Goal: Task Accomplishment & Management: Complete application form

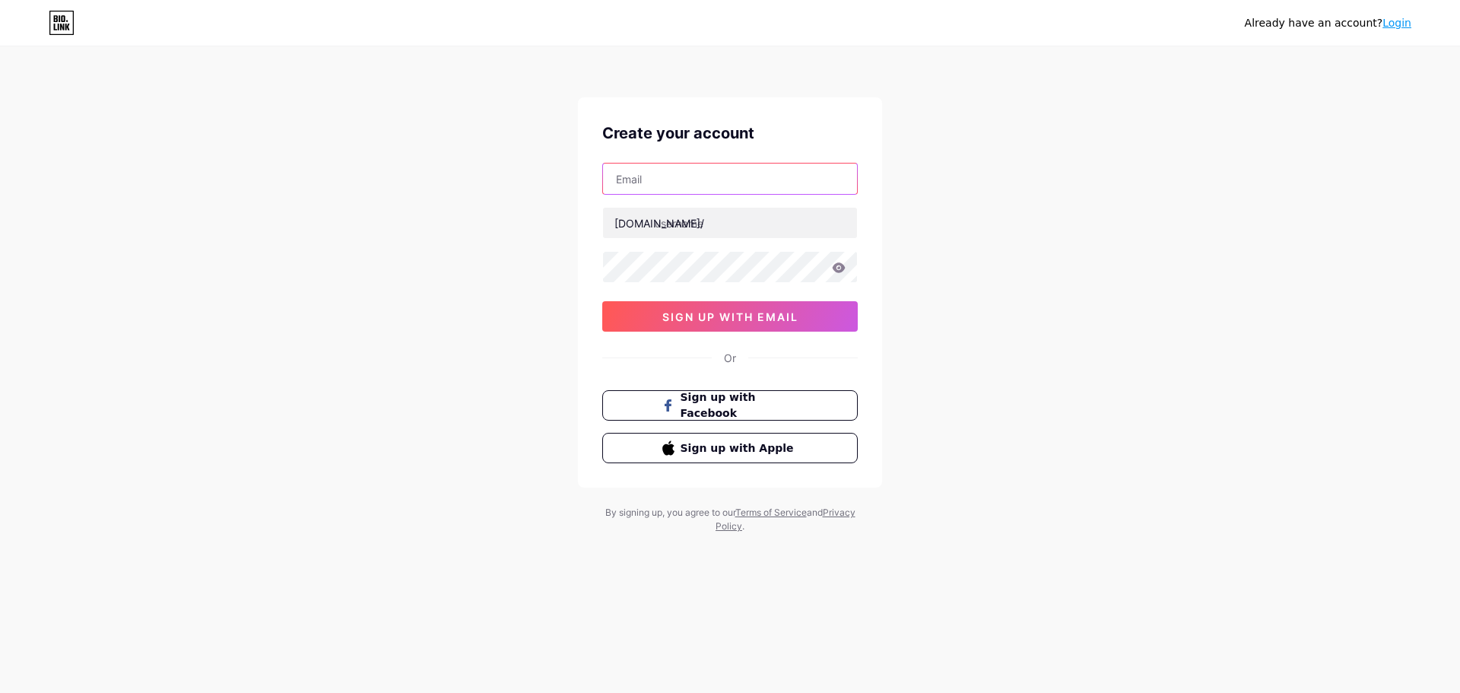
click at [679, 180] on input "text" at bounding box center [730, 179] width 254 height 30
click at [64, 24] on icon at bounding box center [62, 23] width 26 height 24
click at [637, 178] on input "text" at bounding box center [730, 179] width 254 height 30
type input "[EMAIL_ADDRESS][DOMAIN_NAME]"
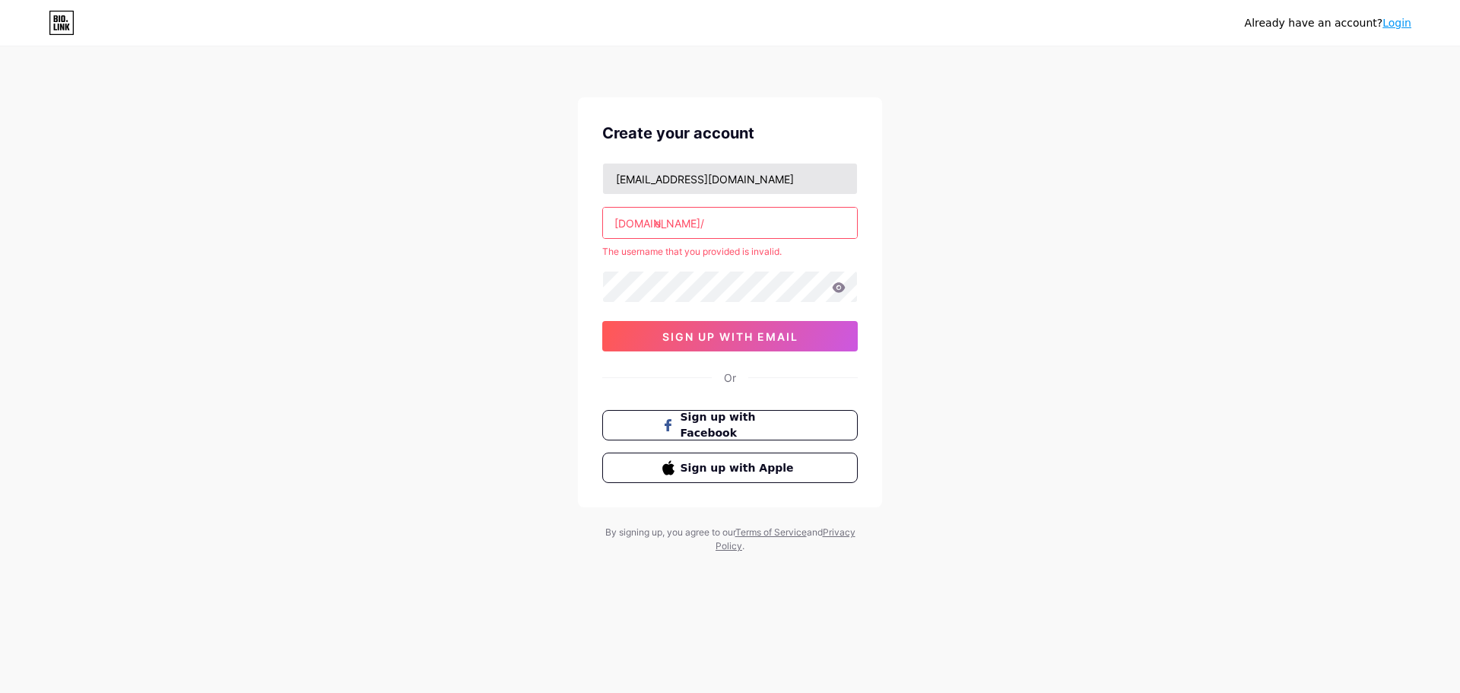
type input "e"
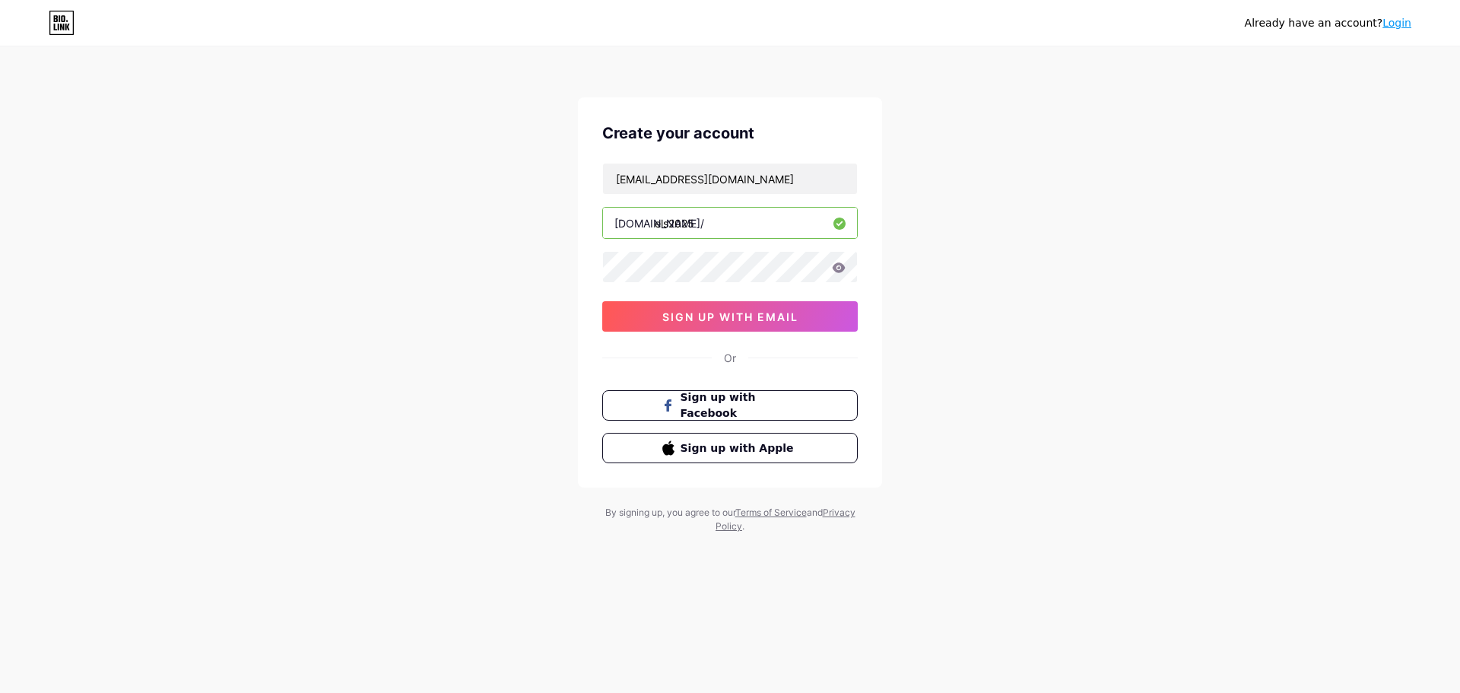
type input "els2025"
click at [729, 314] on span "sign up with email" at bounding box center [731, 316] width 136 height 13
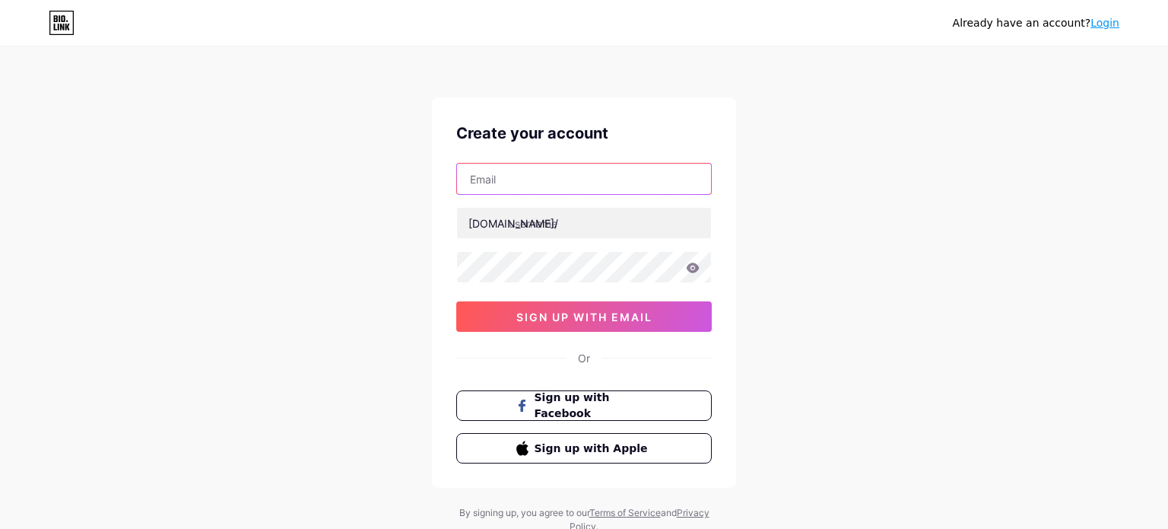
click at [478, 176] on input "text" at bounding box center [584, 179] width 254 height 30
type input "[EMAIL_ADDRESS][DOMAIN_NAME]"
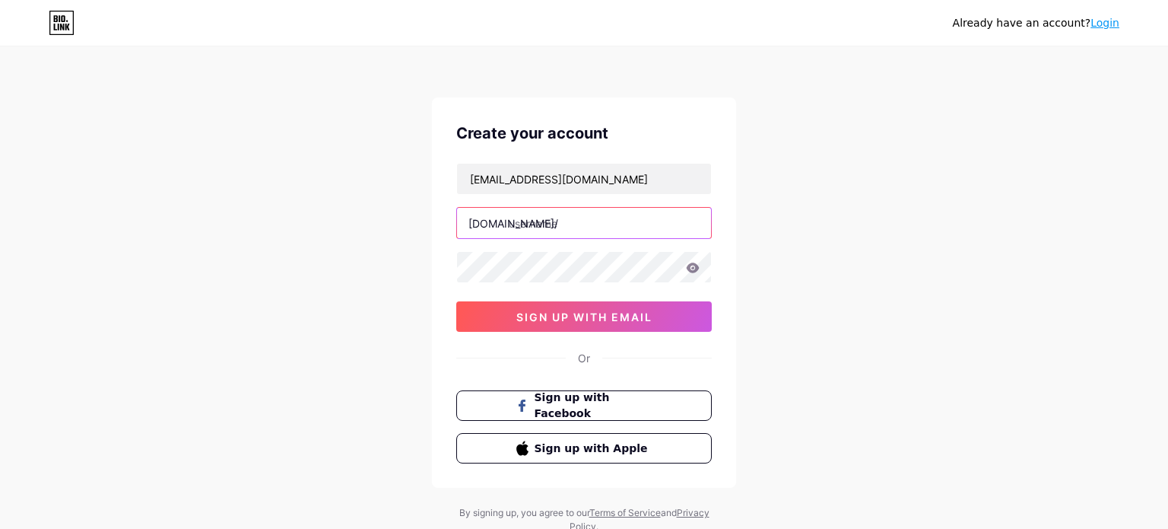
click at [512, 226] on input "text" at bounding box center [584, 223] width 254 height 30
click at [686, 264] on icon at bounding box center [693, 267] width 14 height 11
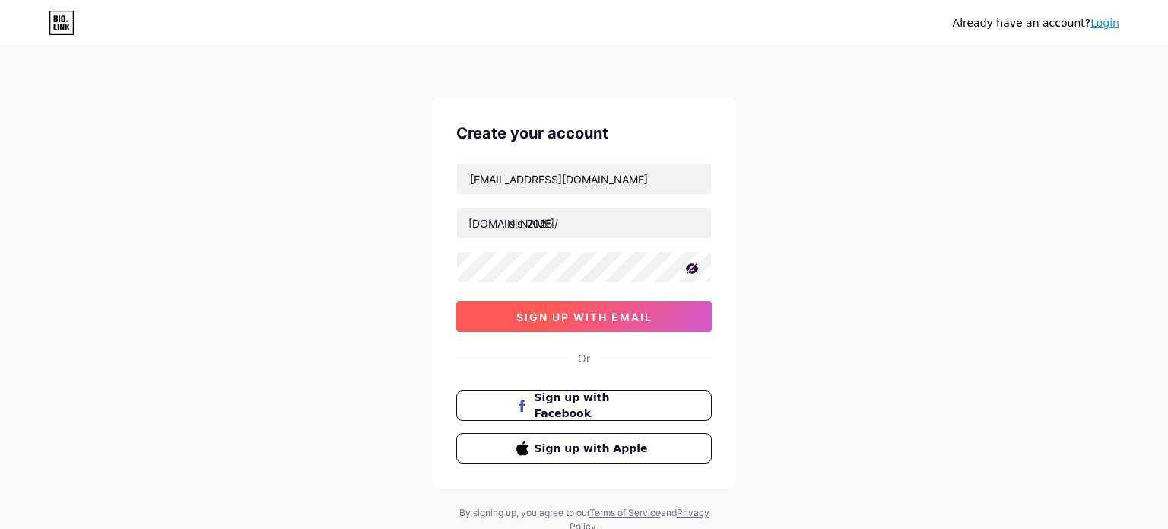
click at [567, 323] on button "sign up with email" at bounding box center [584, 316] width 256 height 30
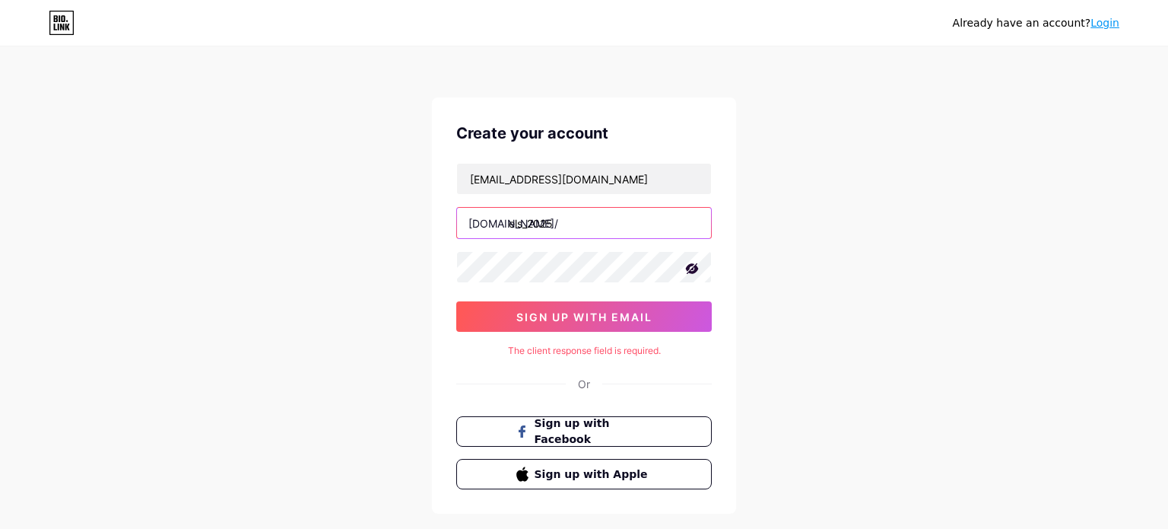
click at [580, 215] on input "els_2025" at bounding box center [584, 223] width 254 height 30
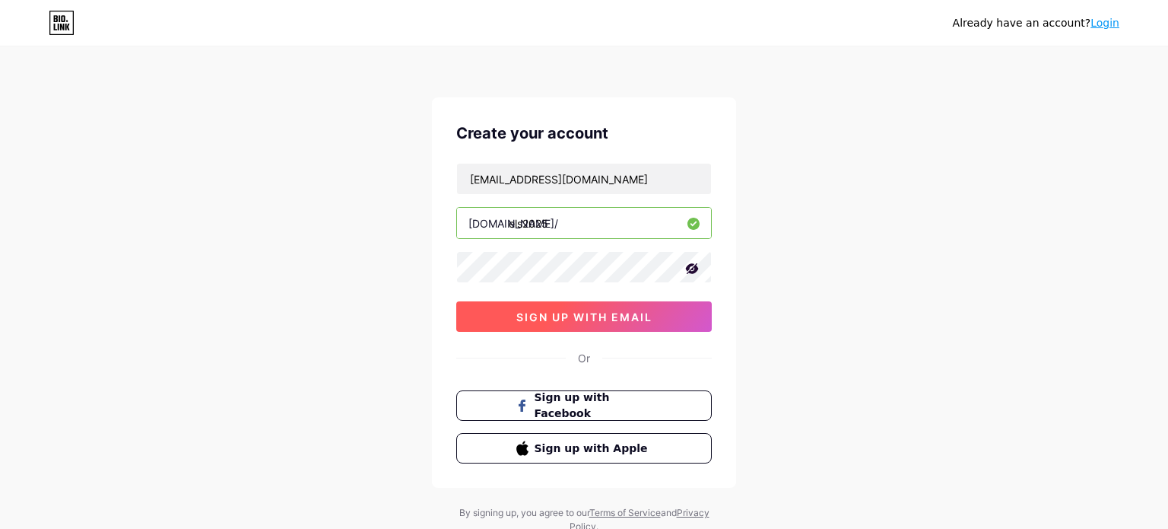
type input "els2025"
click at [547, 314] on span "sign up with email" at bounding box center [584, 316] width 136 height 13
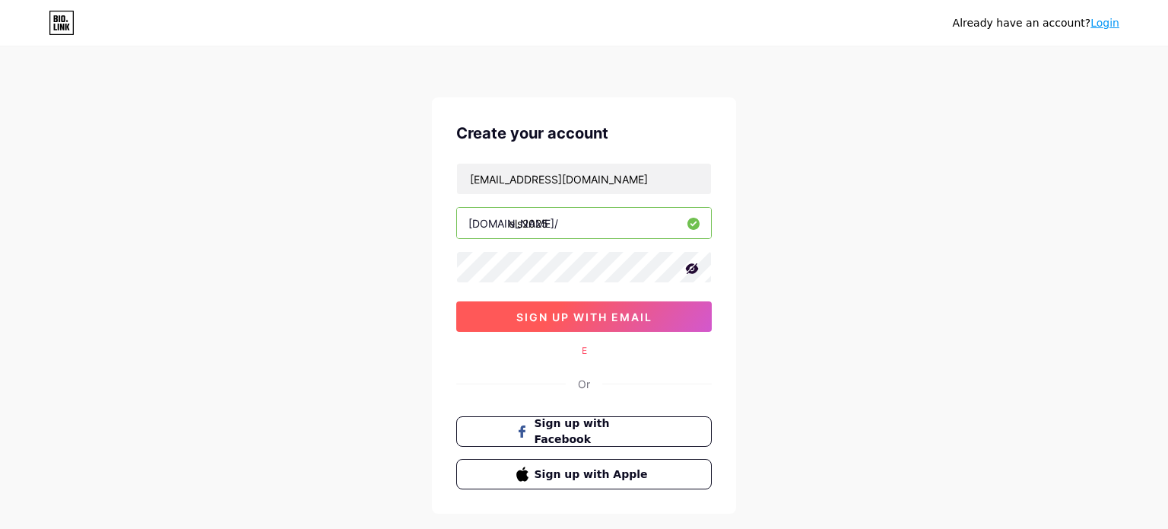
click at [548, 314] on span "sign up with email" at bounding box center [584, 316] width 136 height 13
